Goal: Task Accomplishment & Management: Use online tool/utility

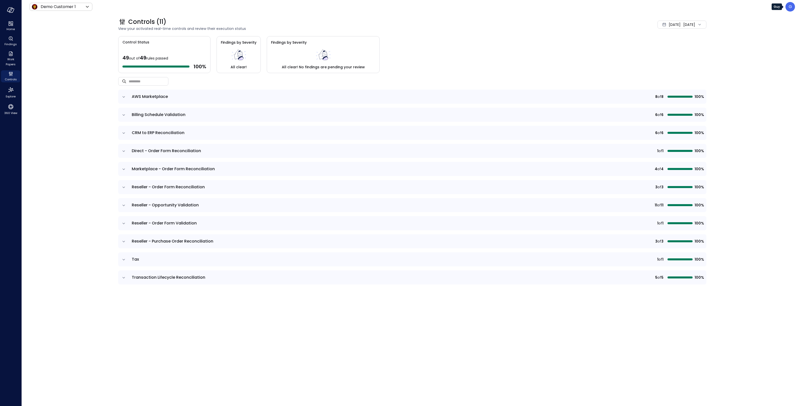
click at [794, 7] on div "G" at bounding box center [791, 7] width 10 height 10
click at [762, 50] on li "Builder" at bounding box center [771, 51] width 49 height 10
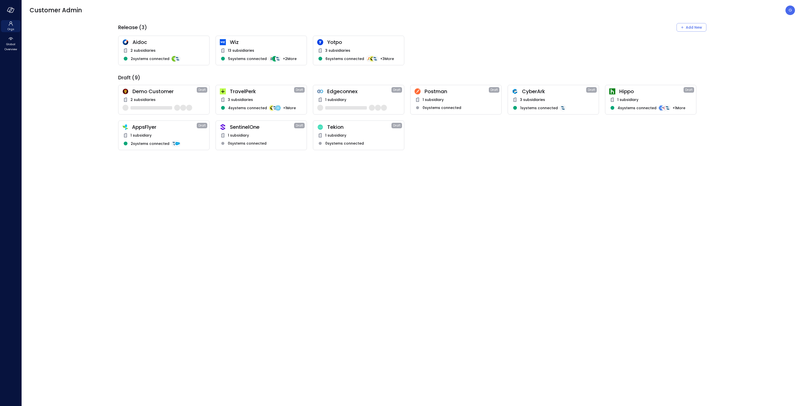
click at [271, 48] on div "13 subsidiaries" at bounding box center [261, 50] width 83 height 6
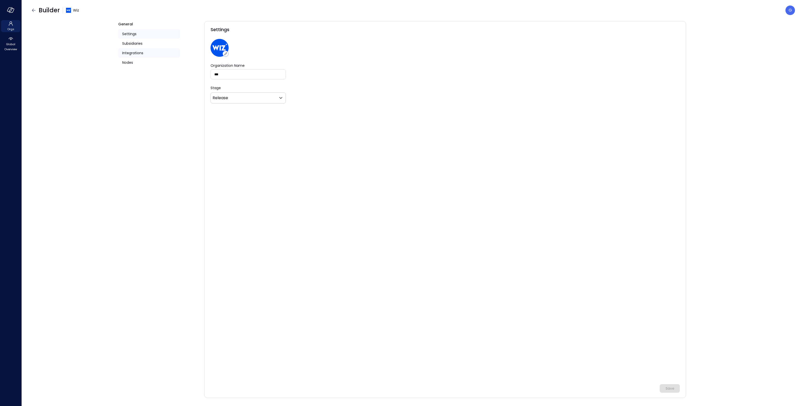
click at [156, 52] on div "Integrations" at bounding box center [149, 53] width 62 height 10
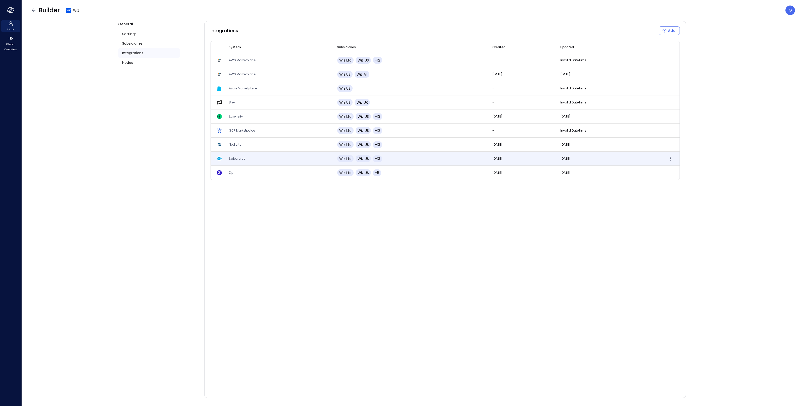
click at [295, 157] on td "Salesforce" at bounding box center [277, 159] width 108 height 14
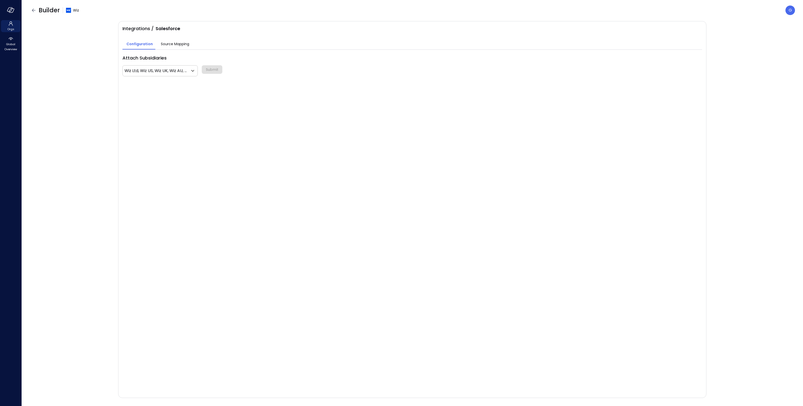
click at [166, 45] on span "Source Mapping" at bounding box center [175, 44] width 28 height 6
click at [150, 62] on body "Orgs Global Overview Builder Wiz G Integrations / Salesforce Configuration Sour…" at bounding box center [401, 203] width 803 height 406
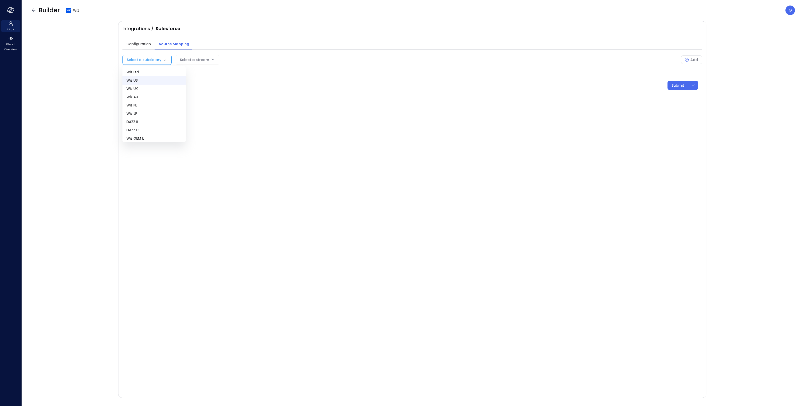
click at [149, 79] on span "Wiz US" at bounding box center [154, 80] width 55 height 5
type input "**"
click at [207, 61] on body "Orgs Global Overview Builder Wiz G Integrations / Salesforce Configuration Sour…" at bounding box center [401, 203] width 803 height 406
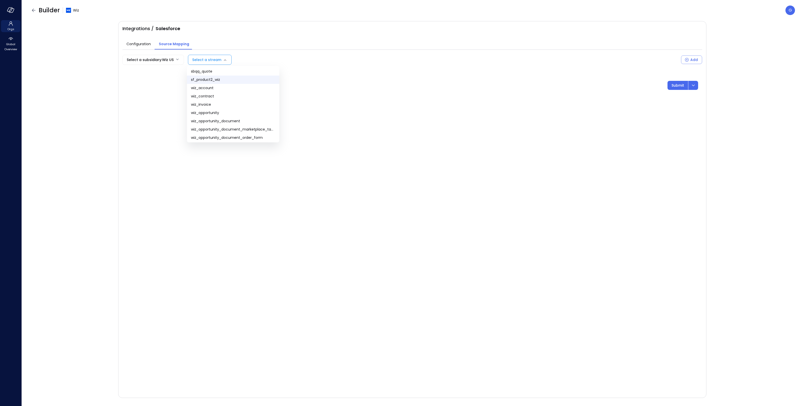
scroll to position [1, 0]
click at [210, 72] on span "sbqq_quote" at bounding box center [233, 70] width 84 height 5
type input "**********"
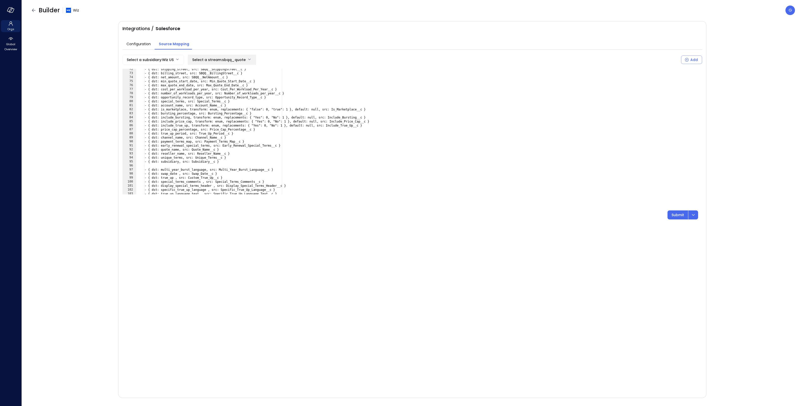
scroll to position [304, 0]
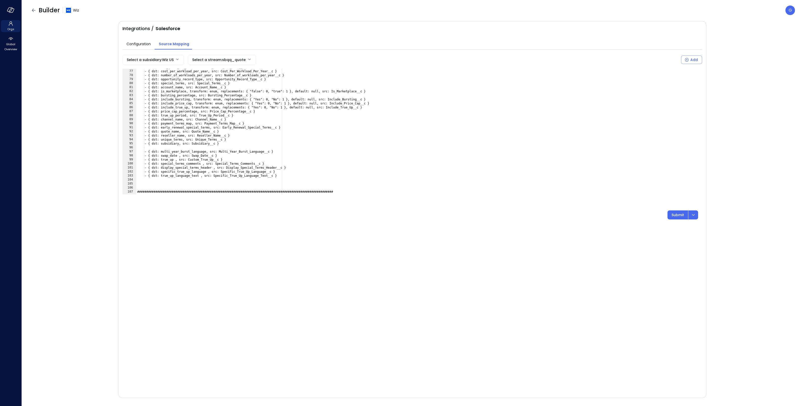
click at [183, 99] on div "- { dst: max_quote_end_date, src: Max_Quote_End_Date__c } - { dst: cost_per_wor…" at bounding box center [416, 132] width 561 height 134
click at [354, 99] on div "- { dst: max_quote_end_date, src: Max_Quote_End_Date__c } - { dst: cost_per_wor…" at bounding box center [416, 132] width 561 height 134
drag, startPoint x: 257, startPoint y: 100, endPoint x: 288, endPoint y: 101, distance: 31.1
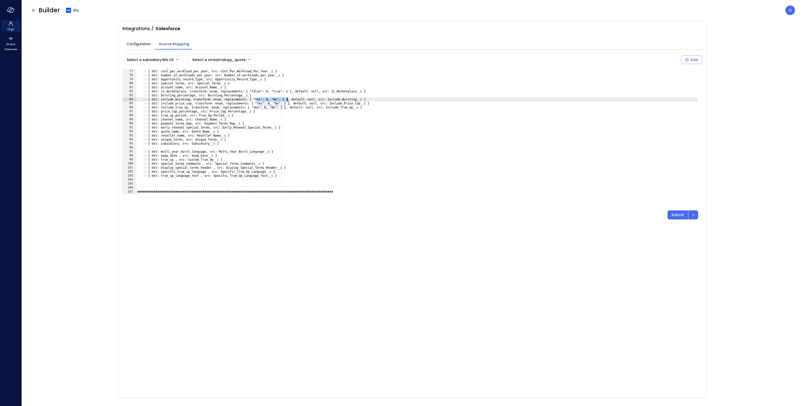
click at [288, 101] on div "- { dst: max_quote_end_date, src: Max_Quote_End_Date__c } - { dst: cost_per_wor…" at bounding box center [416, 132] width 561 height 134
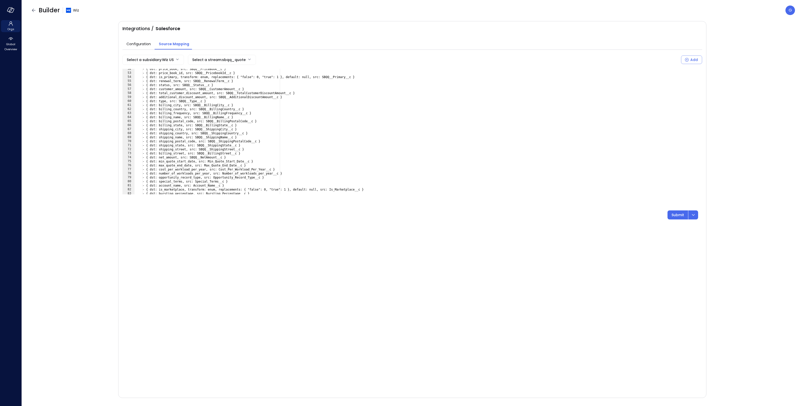
scroll to position [275, 0]
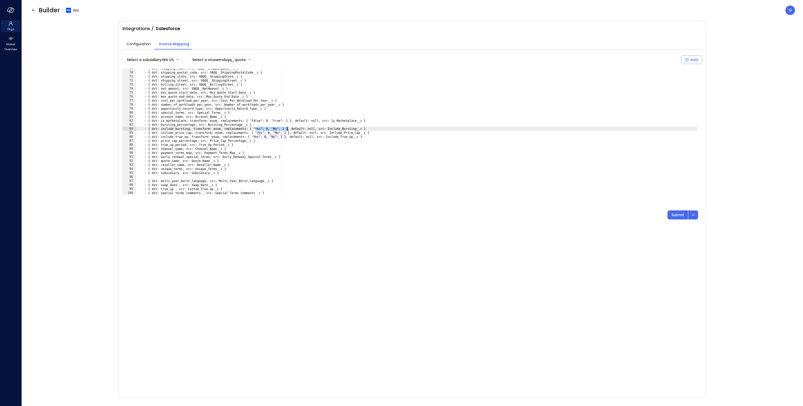
click at [262, 130] on div "- { dst: shipping_name, src: SBQQ__ShippingName__c } - { dst: shipping_postal_c…" at bounding box center [417, 134] width 563 height 134
click at [262, 130] on div "- { dst: shipping_name, src: SBQQ__ShippingName__c } - { dst: shipping_postal_c…" at bounding box center [416, 134] width 561 height 134
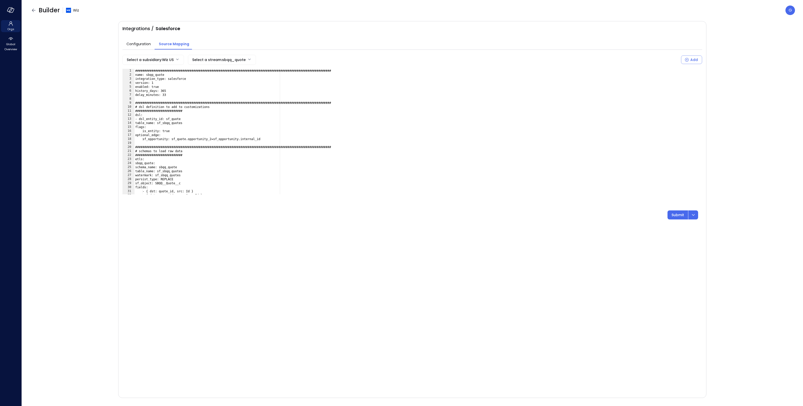
scroll to position [248, 0]
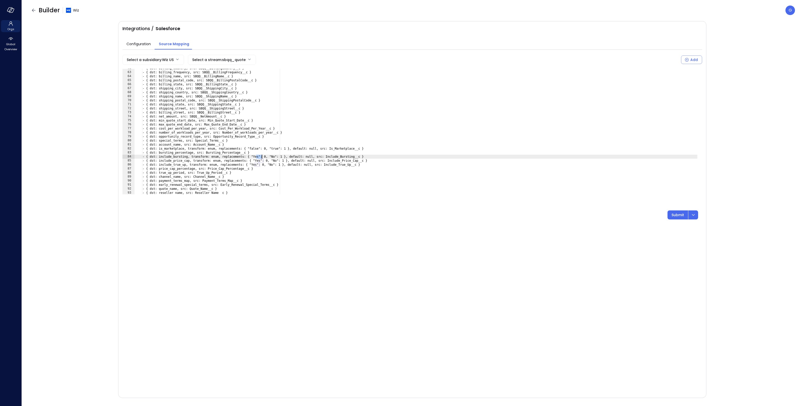
click at [319, 133] on div "- { dst: billing_country, src: SBQQ__BillingCountry__c } - { dst: billing_frequ…" at bounding box center [415, 133] width 563 height 134
type textarea "**********"
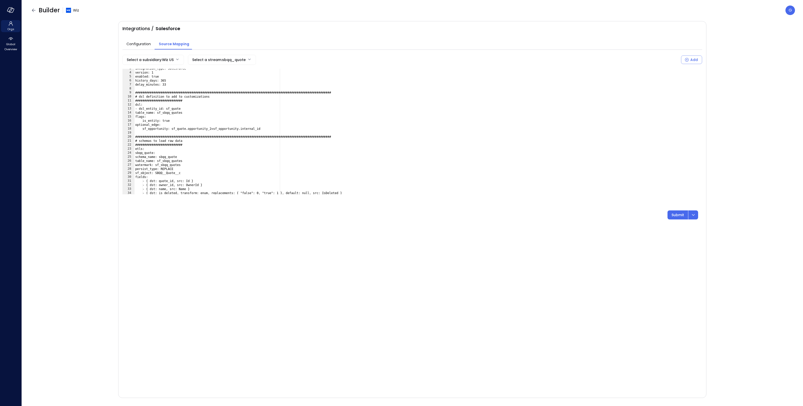
scroll to position [0, 0]
